Goal: Use online tool/utility: Use online tool/utility

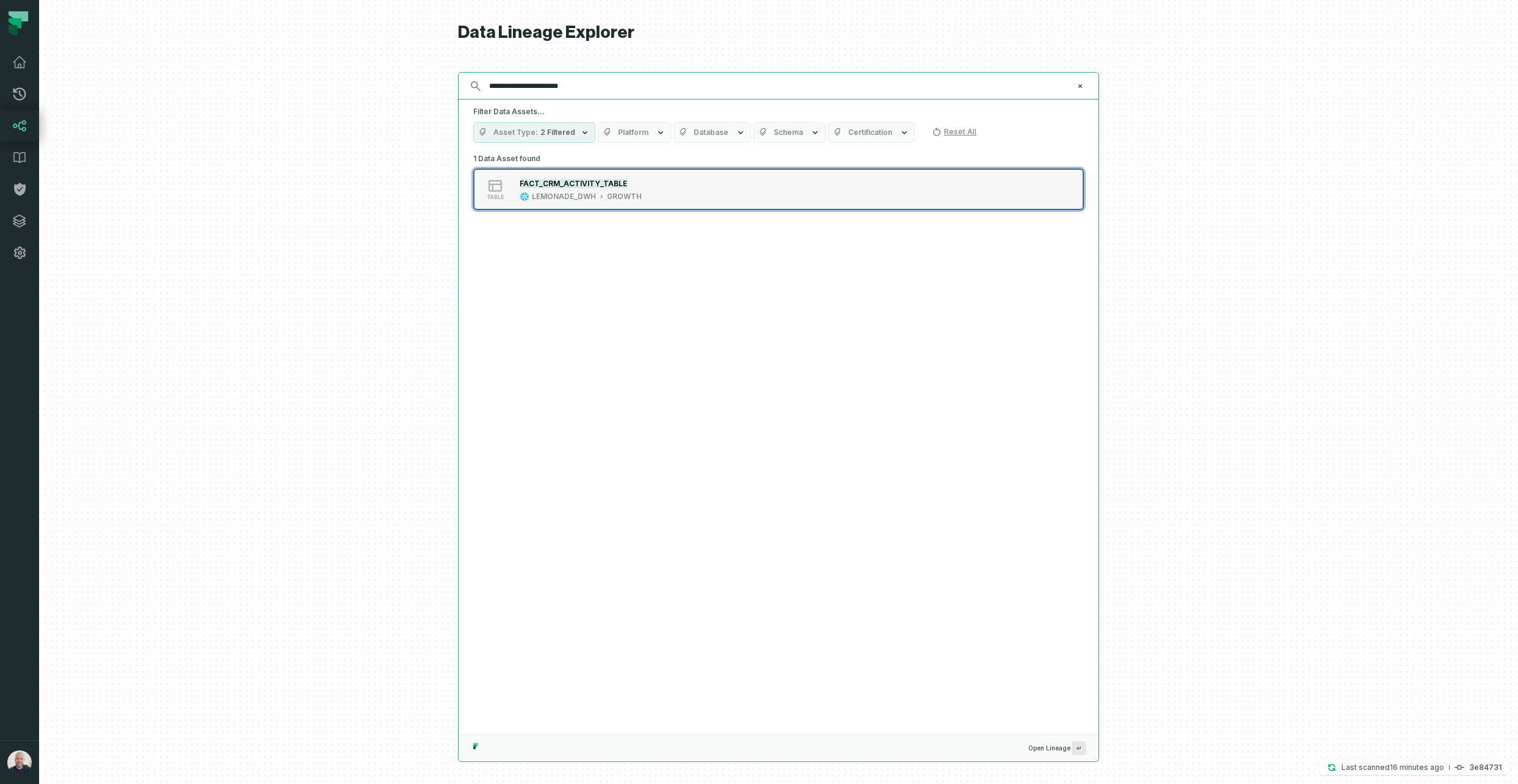
type input "**********"
click at [582, 176] on button "table FACT_CRM_ACTIVITY_TABLE LEMONADE_DWH GROWTH" at bounding box center [778, 190] width 610 height 42
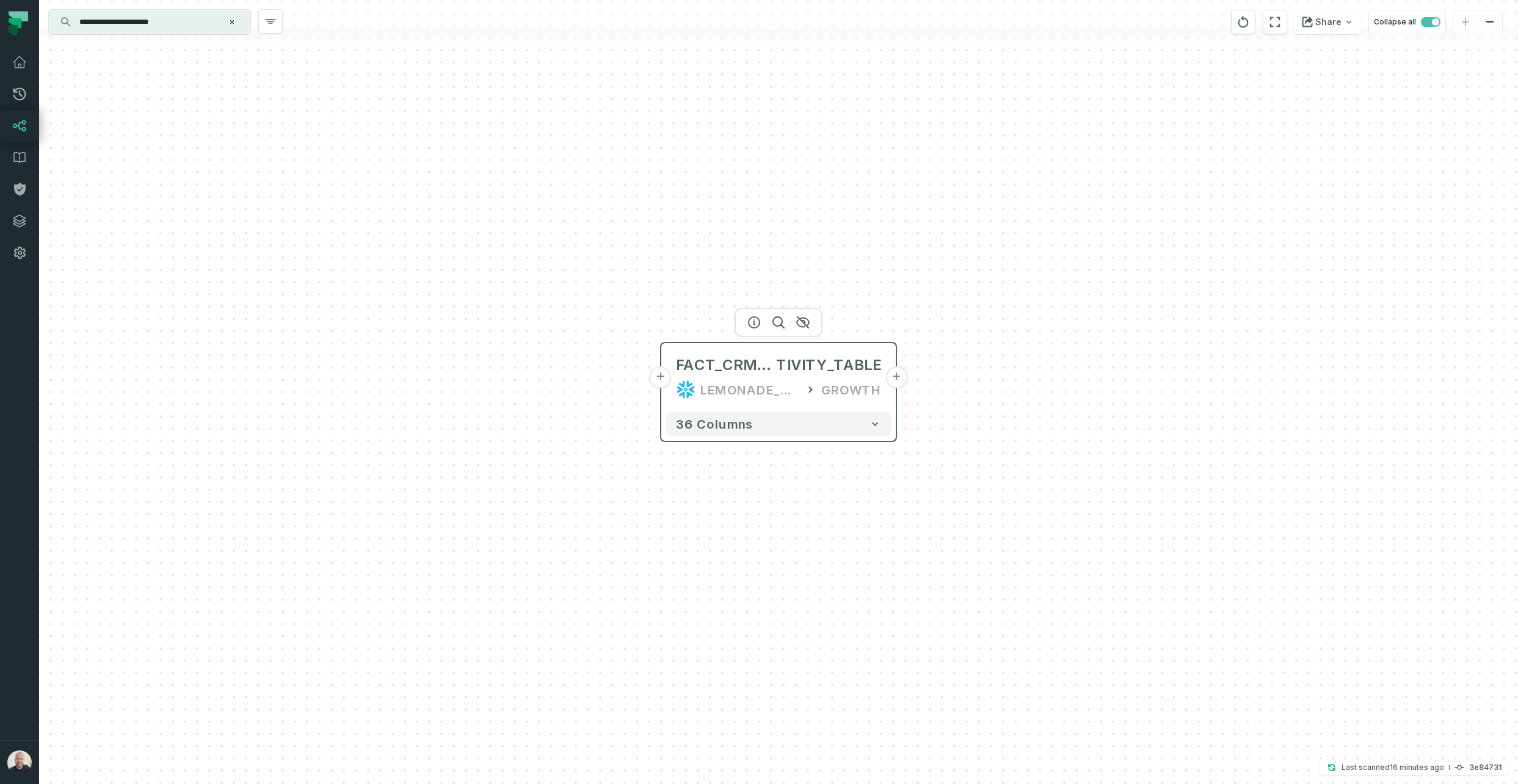
click at [895, 384] on button "+" at bounding box center [896, 377] width 22 height 22
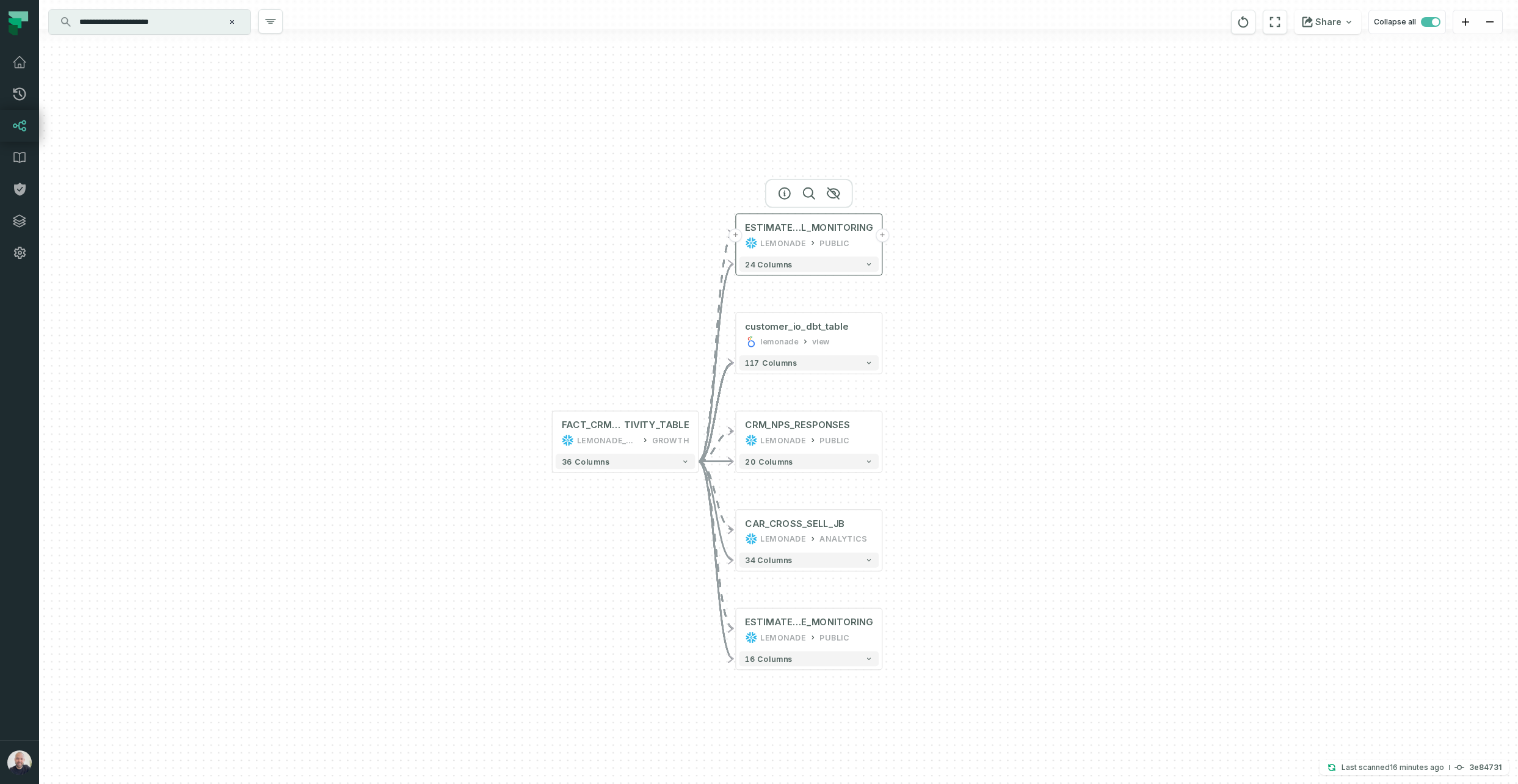
click at [884, 236] on button "+" at bounding box center [882, 235] width 14 height 14
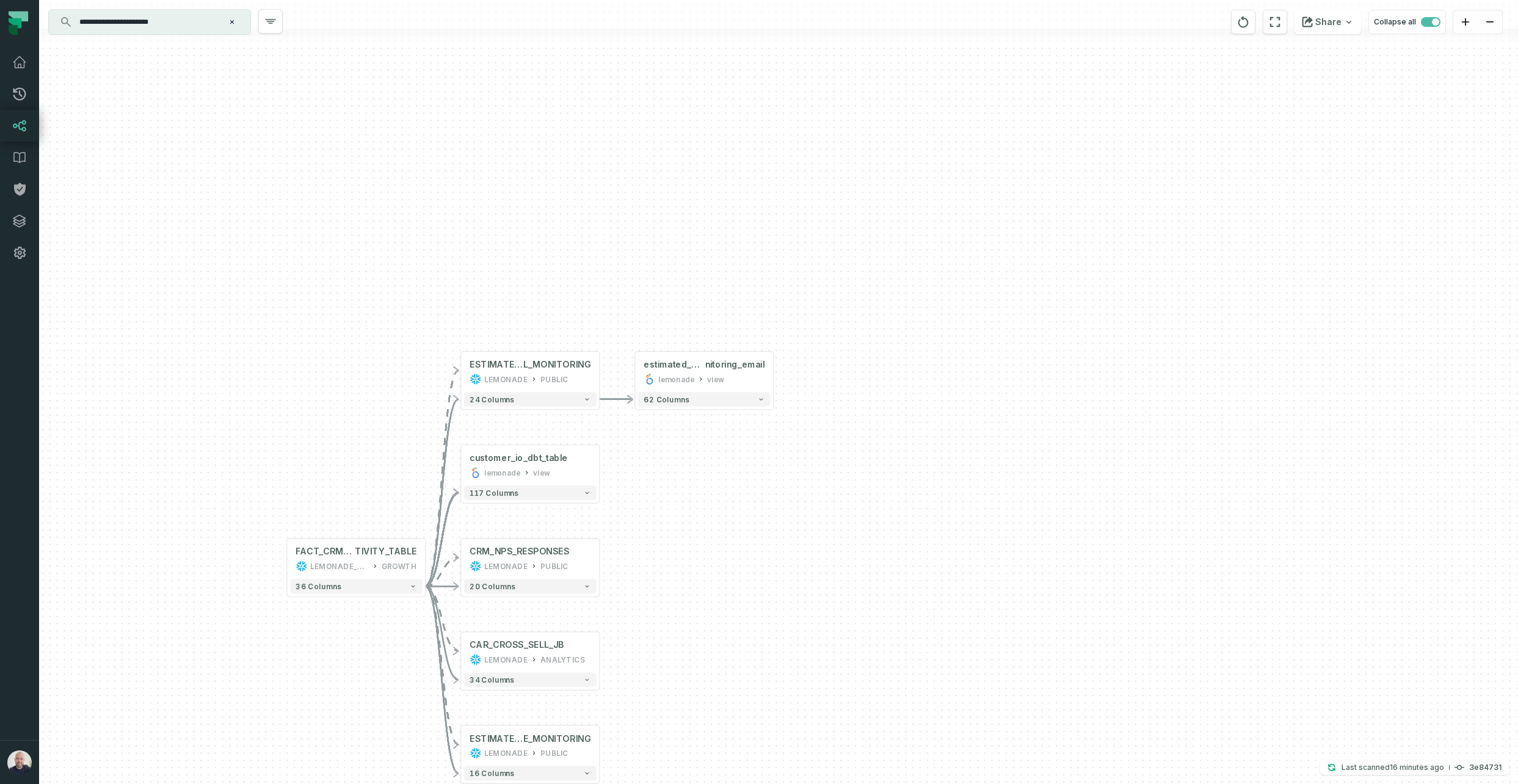
drag, startPoint x: 591, startPoint y: 578, endPoint x: 706, endPoint y: 503, distance: 137.3
click at [711, 503] on div "+ estimated_quote_mo nitoring_email lemonade view + 62 columns + ESTIMATED_QUOT…" at bounding box center [778, 392] width 1479 height 784
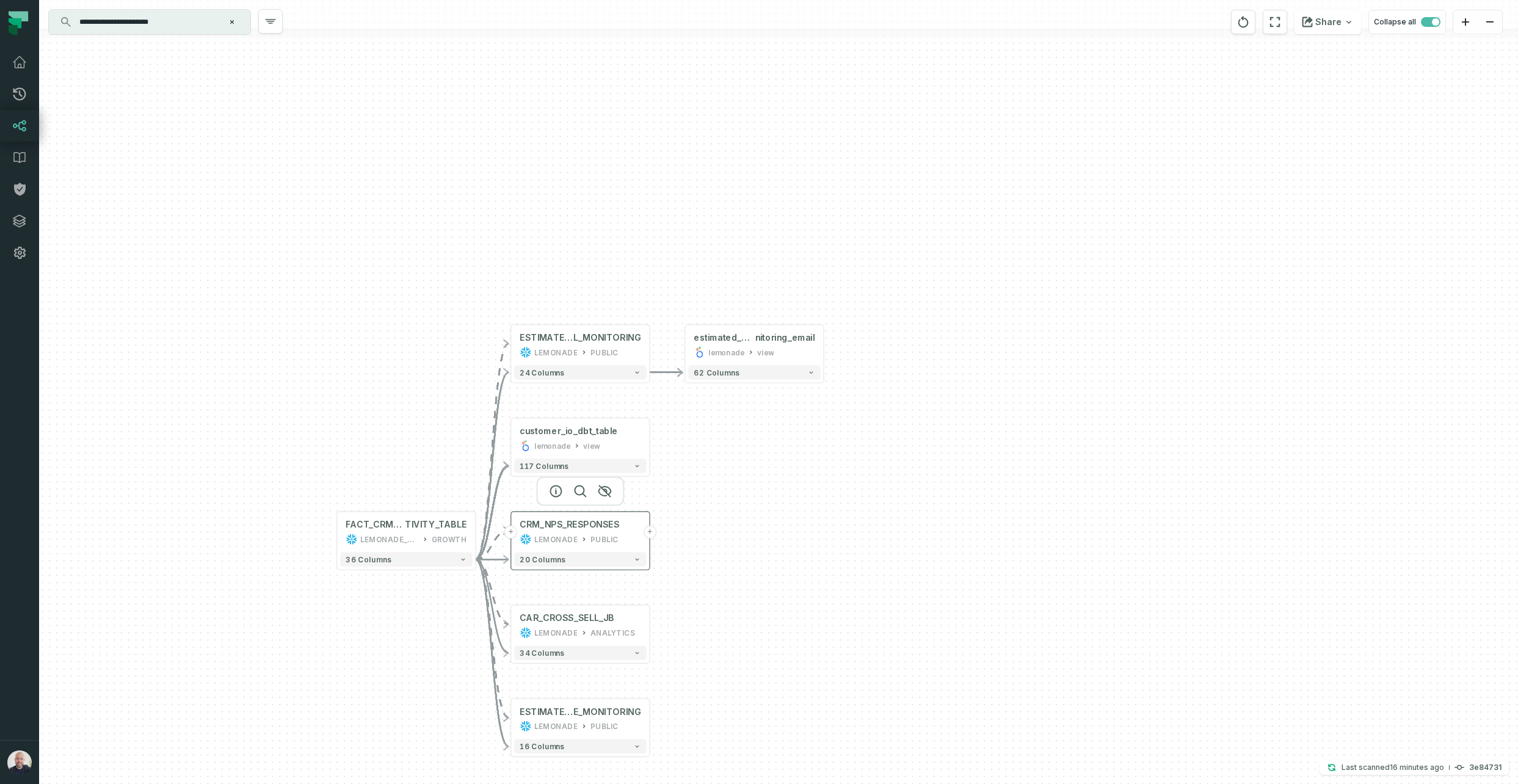
click at [651, 534] on button "+" at bounding box center [650, 532] width 13 height 13
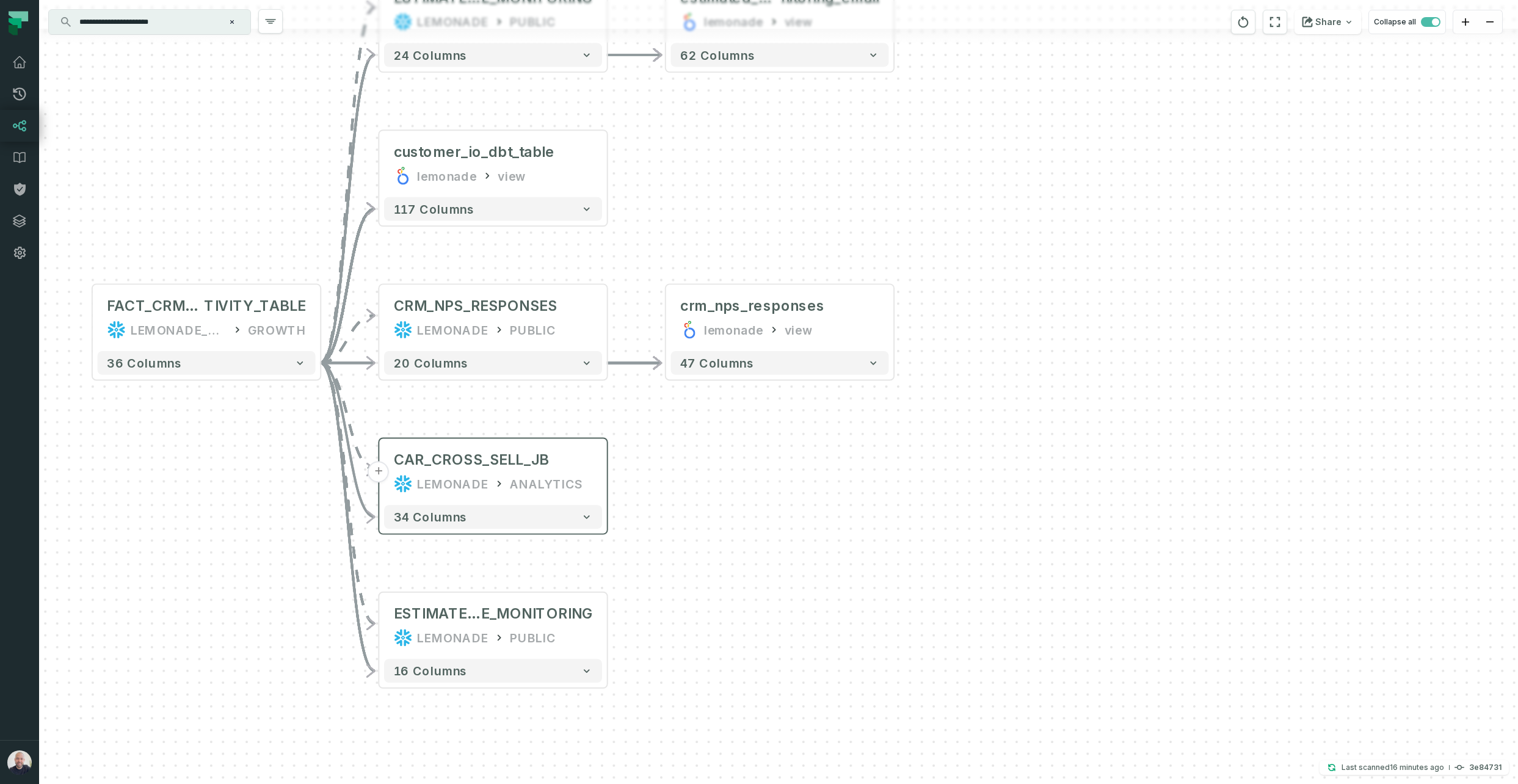
drag, startPoint x: 719, startPoint y: 635, endPoint x: 545, endPoint y: 477, distance: 235.0
click at [721, 554] on div "+ crm_nps_responses lemonade view + 47 columns + estimated_quote_mo nitoring_em…" at bounding box center [778, 392] width 1479 height 784
